Goal: Task Accomplishment & Management: Use online tool/utility

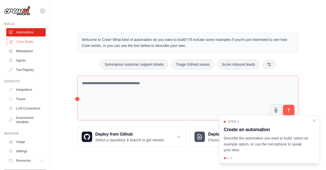
click at [27, 43] on link "Crew Studio" at bounding box center [26, 42] width 39 height 8
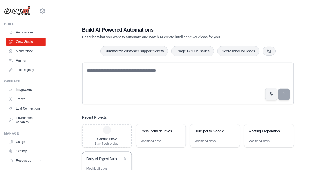
click at [99, 156] on div "Daily AI Digest Automation" at bounding box center [106, 159] width 49 height 15
click at [18, 54] on link "Marketplace" at bounding box center [26, 51] width 39 height 8
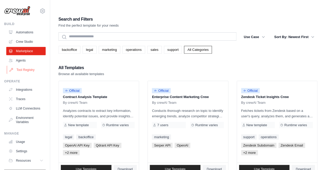
click at [22, 69] on link "Tool Registry" at bounding box center [26, 70] width 39 height 8
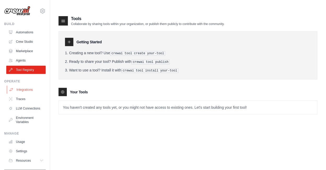
click at [23, 89] on link "Integrations" at bounding box center [26, 90] width 39 height 8
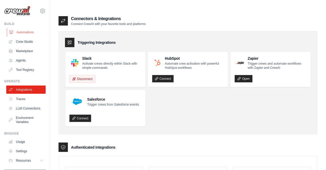
click at [26, 34] on link "Automations" at bounding box center [26, 32] width 39 height 8
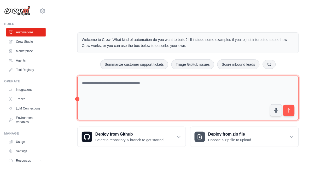
click at [164, 76] on textarea at bounding box center [188, 98] width 222 height 45
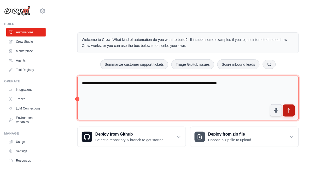
type textarea "**********"
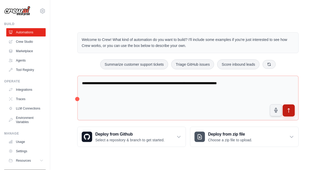
click at [286, 105] on button "submit" at bounding box center [289, 111] width 12 height 12
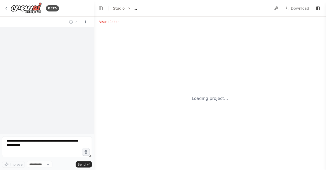
select select "****"
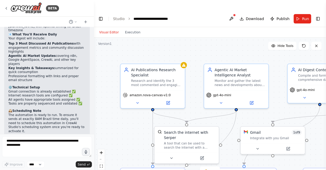
scroll to position [553, 0]
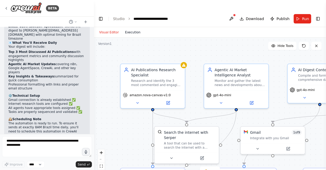
click at [129, 29] on button "Execution" at bounding box center [133, 32] width 22 height 6
click at [109, 29] on button "Visual Editor" at bounding box center [109, 32] width 26 height 6
click at [5, 9] on icon at bounding box center [6, 8] width 4 height 4
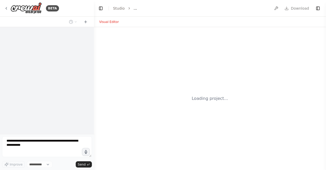
select select "****"
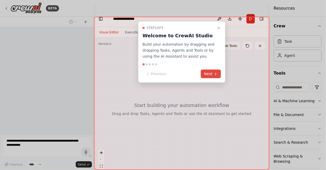
click at [212, 73] on button "Next" at bounding box center [211, 74] width 20 height 9
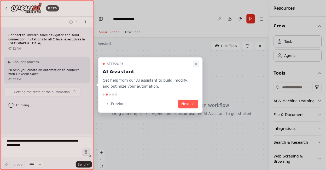
click at [197, 64] on icon "Close walkthrough" at bounding box center [196, 64] width 4 height 4
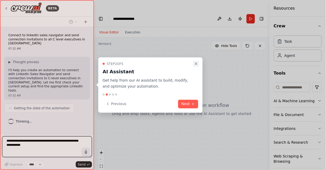
click at [196, 65] on icon "Close walkthrough" at bounding box center [196, 64] width 4 height 4
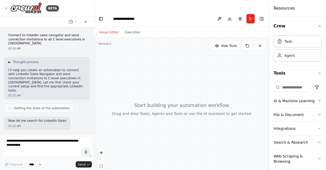
scroll to position [27, 0]
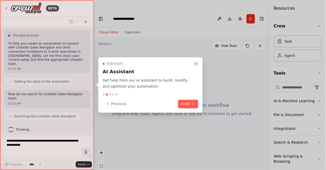
click at [196, 65] on icon "Close walkthrough" at bounding box center [196, 64] width 4 height 4
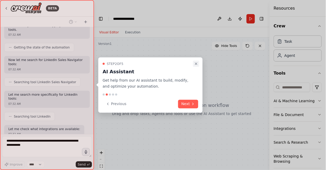
scroll to position [92, 0]
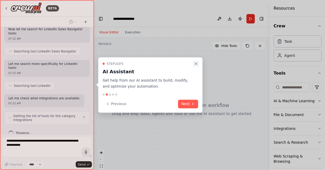
click at [197, 63] on icon "Close walkthrough" at bounding box center [196, 64] width 4 height 4
click at [199, 65] on button "Close walkthrough" at bounding box center [196, 64] width 6 height 6
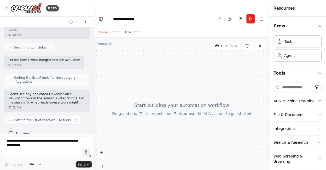
scroll to position [134, 0]
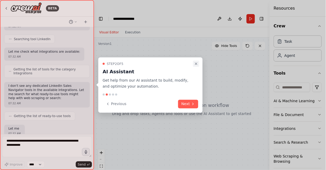
click at [198, 65] on icon "Close walkthrough" at bounding box center [196, 64] width 4 height 4
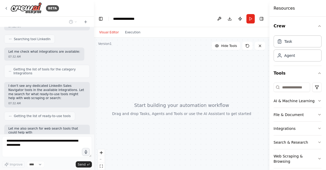
scroll to position [169, 0]
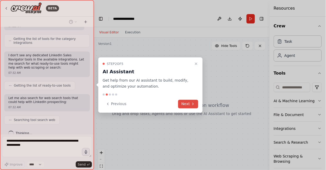
click at [186, 106] on button "Next" at bounding box center [188, 104] width 20 height 9
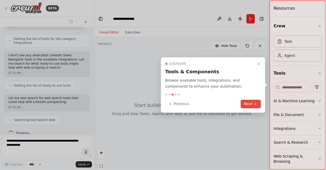
click at [249, 102] on button "Next" at bounding box center [251, 104] width 20 height 9
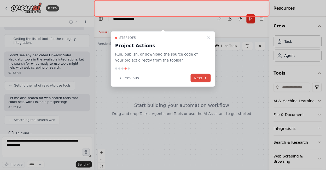
click at [200, 74] on button "Next" at bounding box center [201, 78] width 20 height 9
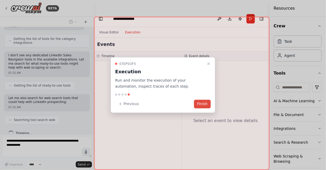
click at [203, 103] on button "Finish" at bounding box center [202, 104] width 17 height 9
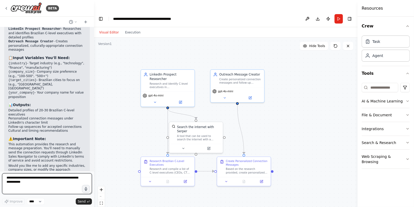
scroll to position [487, 0]
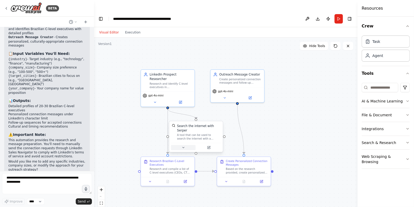
click at [184, 146] on icon at bounding box center [183, 147] width 3 height 3
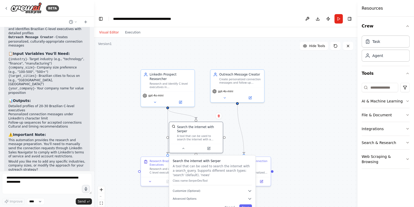
click at [293, 118] on div ".deletable-edge-delete-btn { width: 20px; height: 20px; border: 0px solid #ffff…" at bounding box center [226, 128] width 264 height 180
click at [185, 146] on icon at bounding box center [183, 147] width 3 height 3
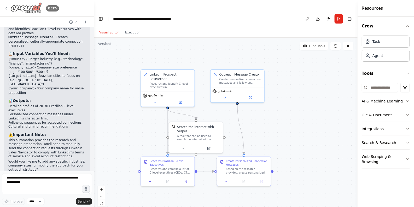
click at [7, 10] on icon at bounding box center [6, 8] width 4 height 4
